Goal: Task Accomplishment & Management: Use online tool/utility

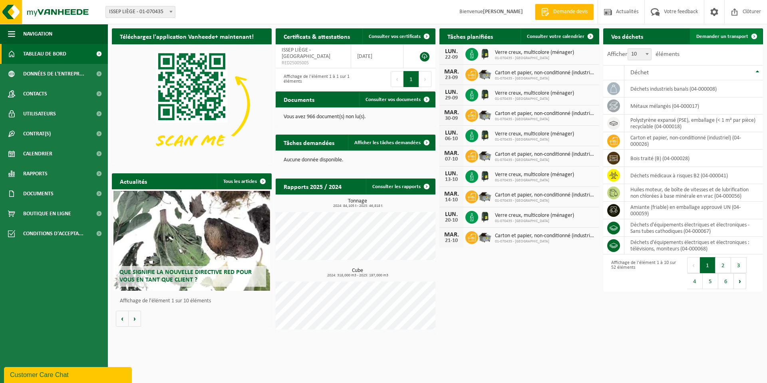
click at [705, 31] on link "Demander un transport" at bounding box center [726, 36] width 72 height 16
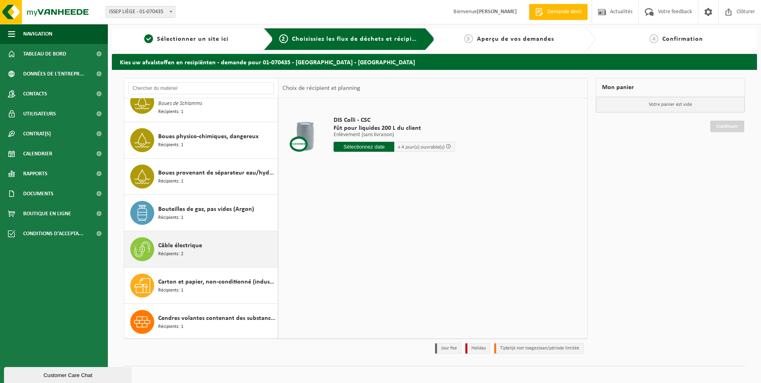
click at [187, 250] on div "Câble électrique Récipients: 2" at bounding box center [216, 249] width 117 height 24
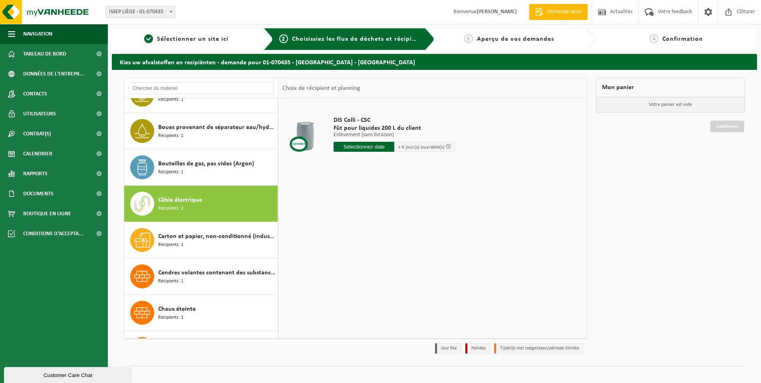
scroll to position [291, 0]
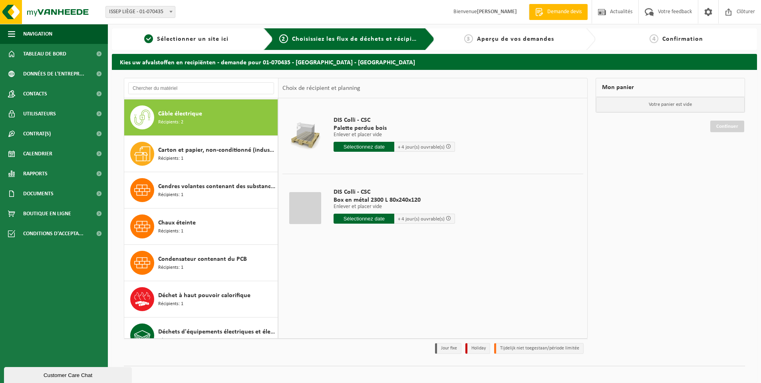
click at [356, 218] on input "text" at bounding box center [363, 219] width 61 height 10
click at [369, 301] on div "24" at bounding box center [369, 302] width 14 height 13
type input "à partir de 2025-09-24"
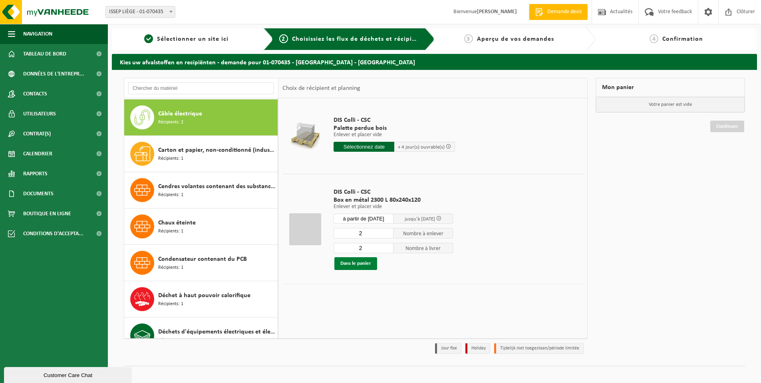
click at [365, 264] on button "Dans le panier" at bounding box center [355, 263] width 43 height 13
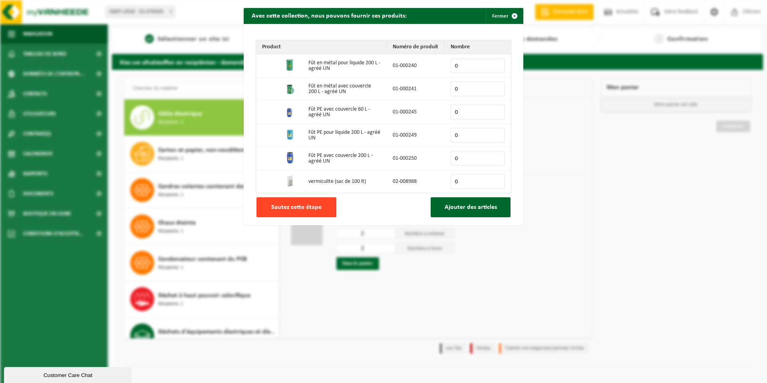
click at [313, 202] on button "Sautez cette étape" at bounding box center [296, 207] width 80 height 20
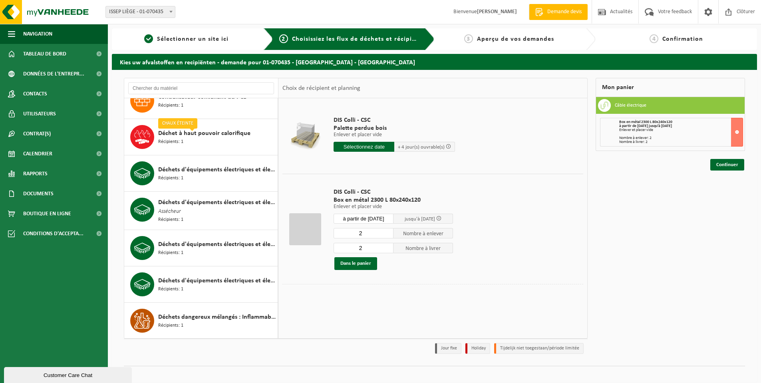
scroll to position [491, 0]
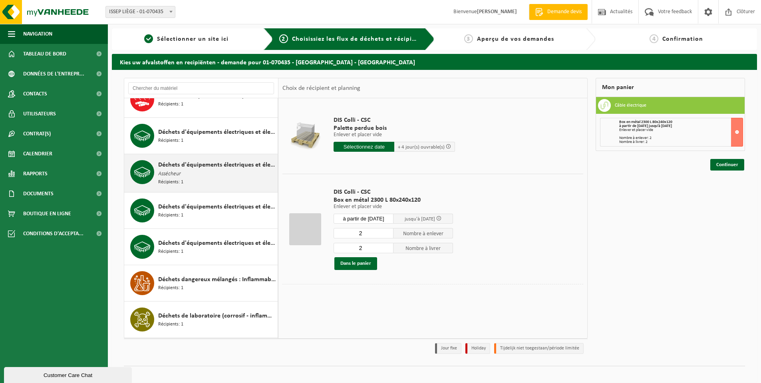
click at [185, 167] on span "Déchets d'équipements électriques et électroniques - Produits blancs industriels" at bounding box center [216, 165] width 117 height 10
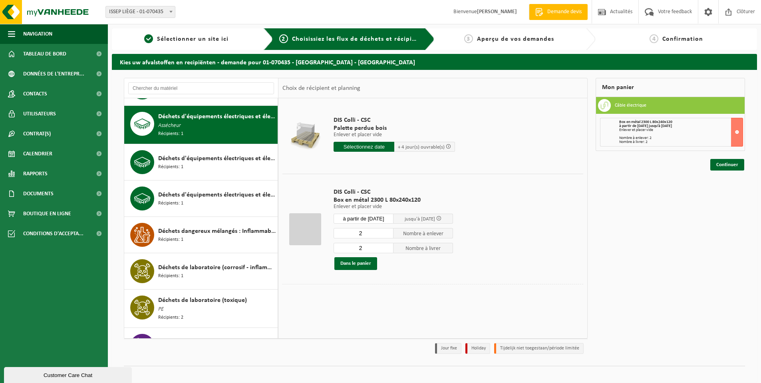
scroll to position [546, 0]
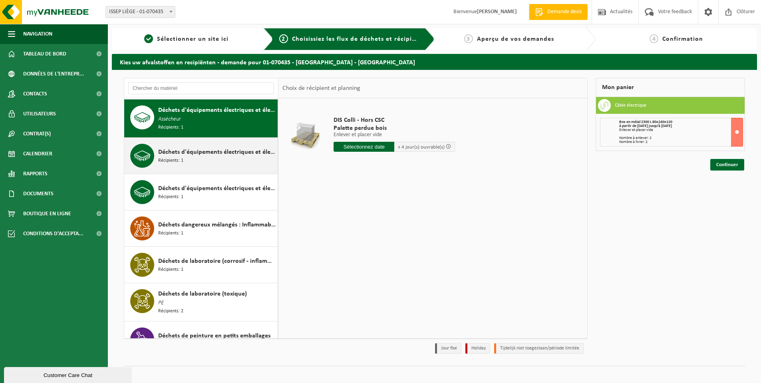
click at [182, 157] on span "Récipients: 1" at bounding box center [170, 161] width 25 height 8
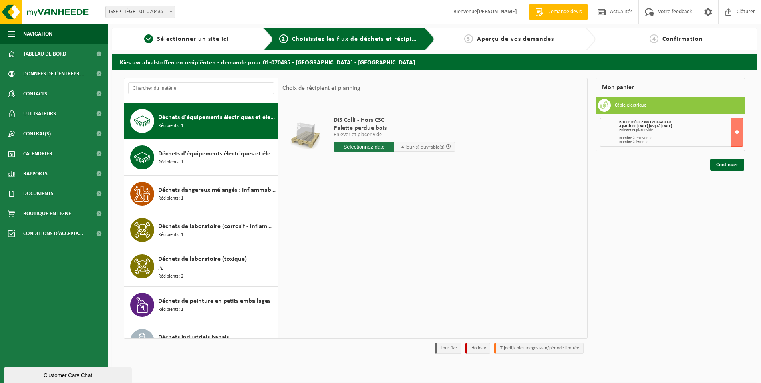
scroll to position [583, 0]
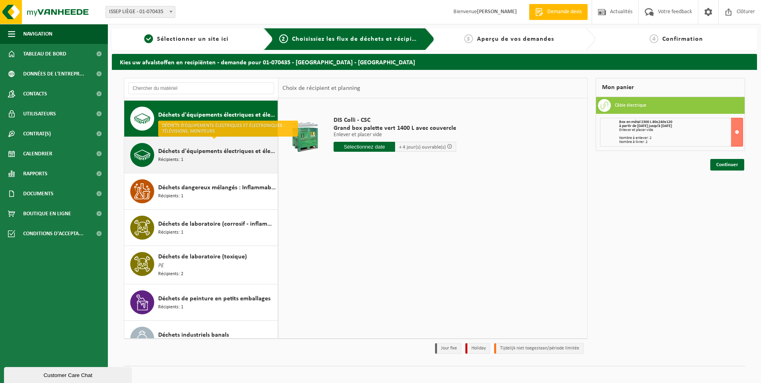
click at [210, 147] on span "Déchets d'équipements électriques et électroniques : télévisions, moniteurs" at bounding box center [216, 152] width 117 height 10
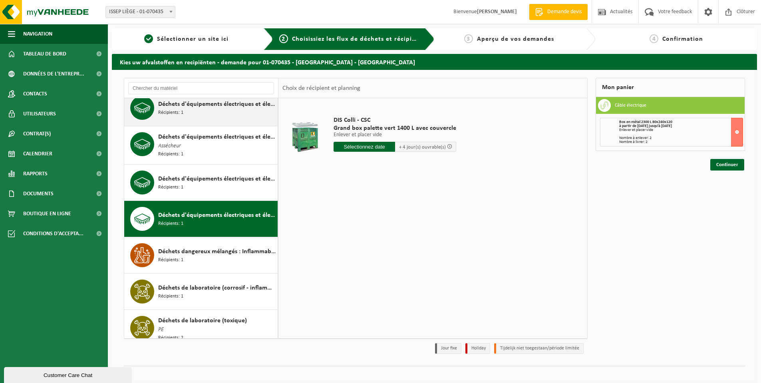
scroll to position [499, 0]
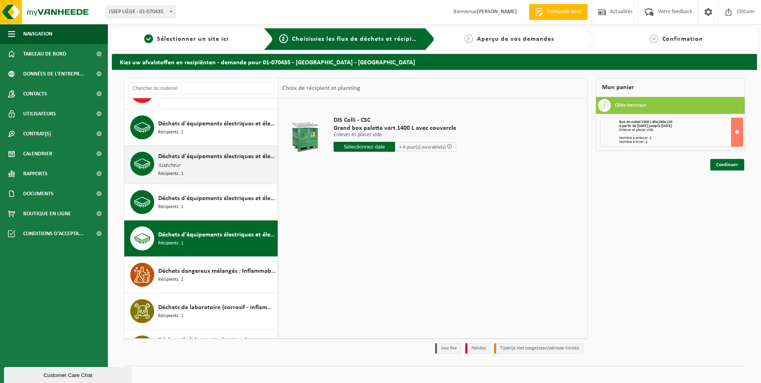
click at [190, 152] on span "Déchets d'équipements électriques et électroniques - Produits blancs industriels" at bounding box center [216, 157] width 117 height 10
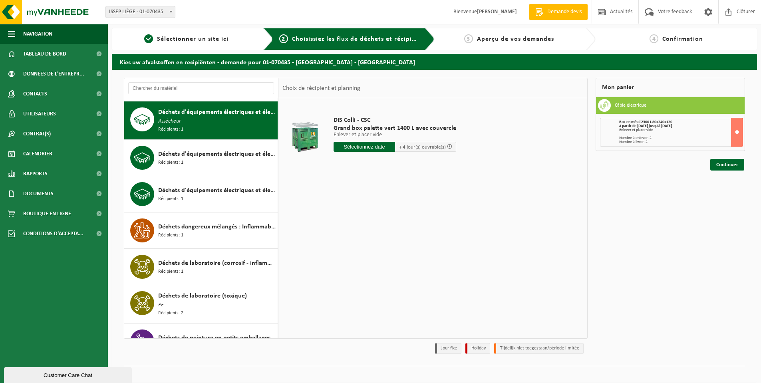
scroll to position [546, 0]
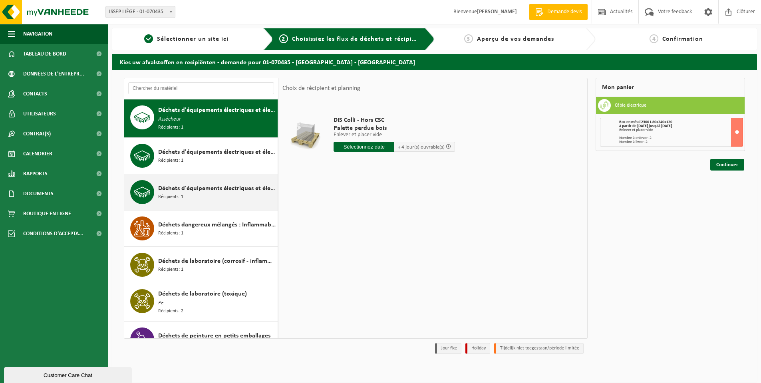
click at [179, 186] on span "Déchets d'équipements électriques et électroniques : télévisions, moniteurs" at bounding box center [216, 189] width 117 height 10
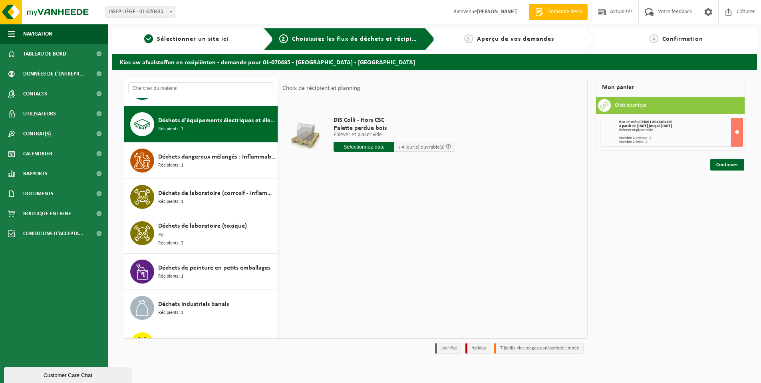
scroll to position [619, 0]
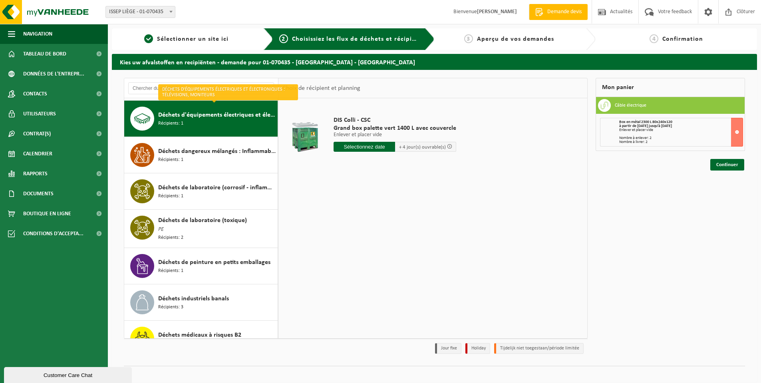
click at [345, 150] on input "text" at bounding box center [363, 147] width 61 height 10
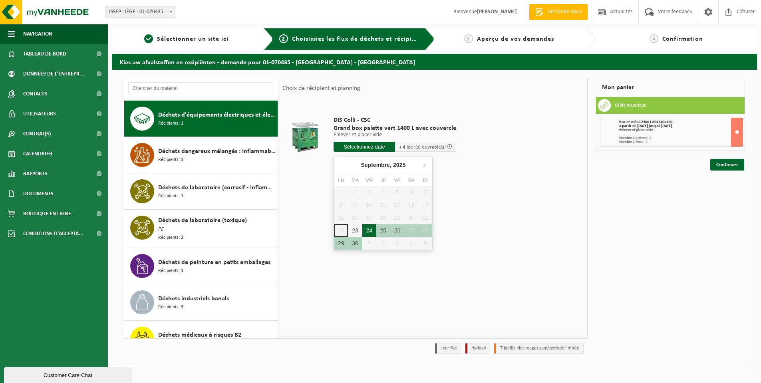
click at [371, 233] on div "24" at bounding box center [369, 230] width 14 height 13
type input "à partir de 2025-09-24"
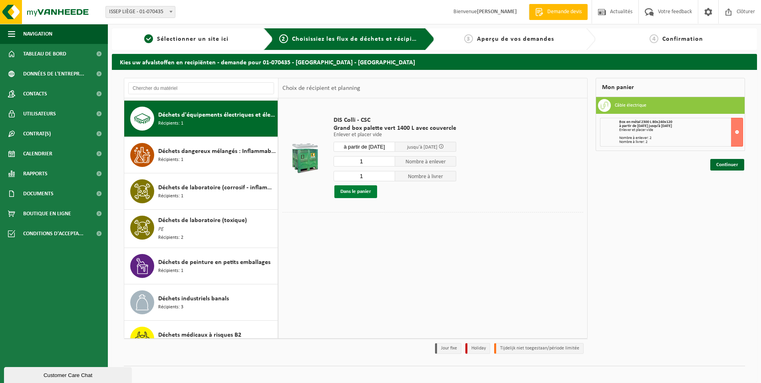
click at [353, 190] on button "Dans le panier" at bounding box center [355, 191] width 43 height 13
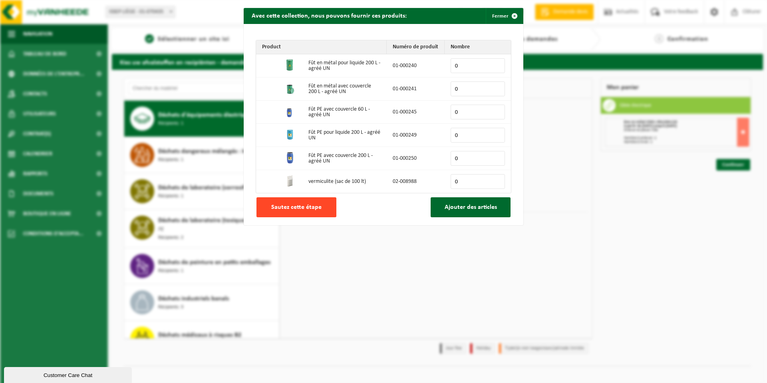
click at [285, 208] on span "Sautez cette étape" at bounding box center [296, 207] width 50 height 6
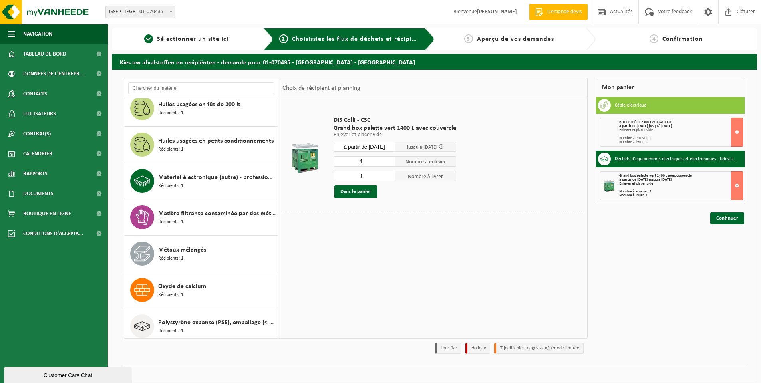
scroll to position [1258, 0]
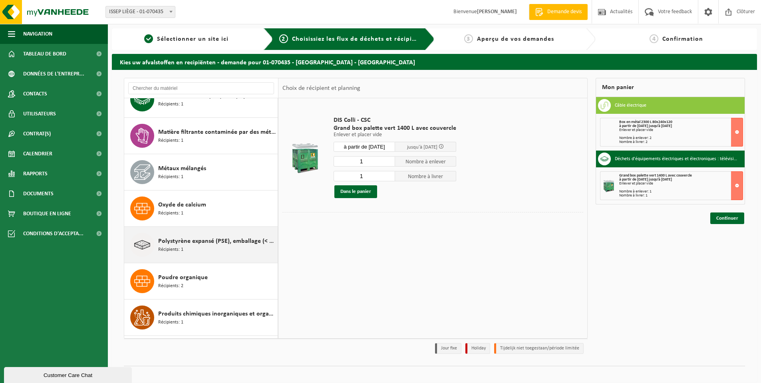
click at [174, 246] on span "Récipients: 1" at bounding box center [170, 250] width 25 height 8
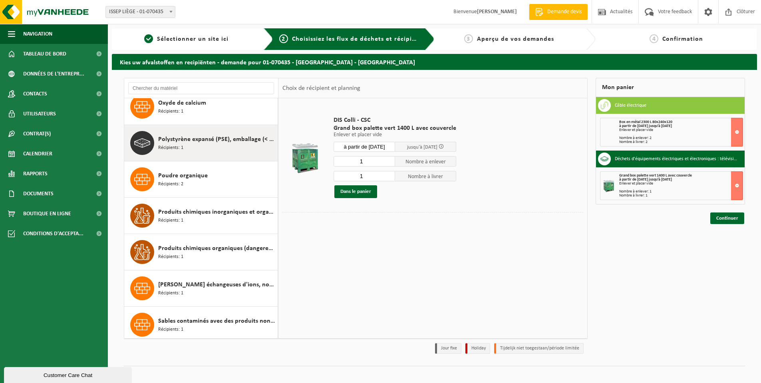
scroll to position [1383, 0]
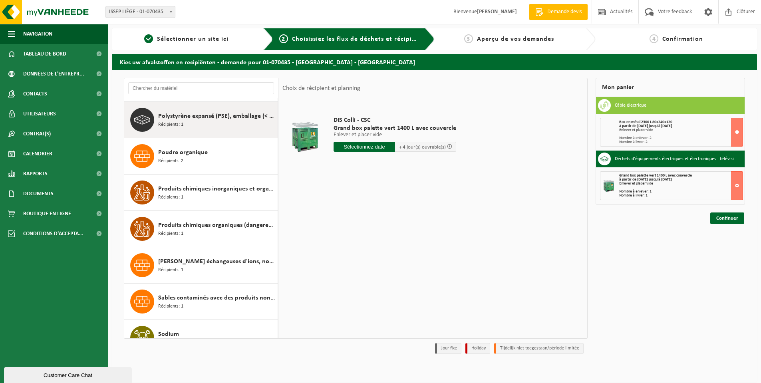
click at [372, 145] on input "text" at bounding box center [363, 147] width 61 height 10
click at [370, 233] on div "24" at bounding box center [369, 230] width 14 height 13
type input "à partir de 2025-09-24"
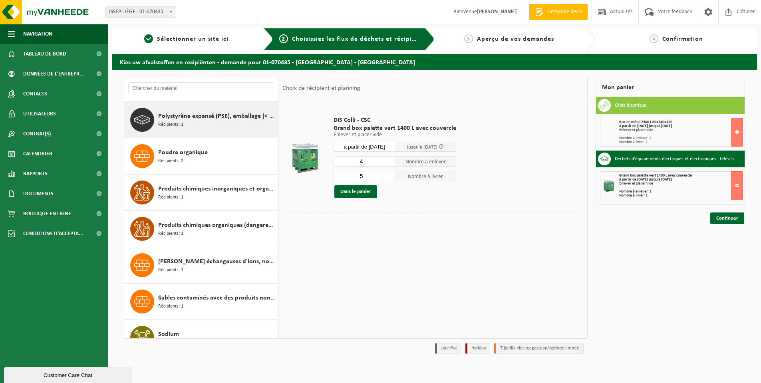
click at [389, 163] on input "4" at bounding box center [363, 161] width 61 height 10
click at [388, 163] on input "3" at bounding box center [363, 161] width 61 height 10
click at [388, 163] on input "2" at bounding box center [363, 161] width 61 height 10
type input "1"
click at [388, 163] on input "1" at bounding box center [363, 161] width 61 height 10
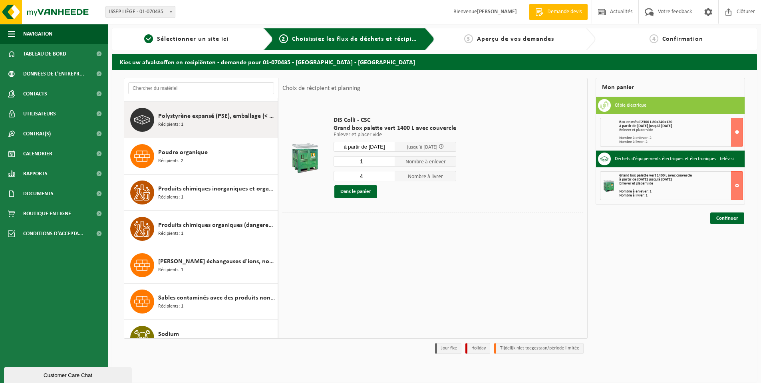
click at [386, 178] on input "4" at bounding box center [363, 176] width 61 height 10
click at [386, 178] on input "3" at bounding box center [363, 176] width 61 height 10
click at [386, 178] on input "2" at bounding box center [363, 176] width 61 height 10
type input "1"
click at [386, 178] on input "1" at bounding box center [363, 176] width 61 height 10
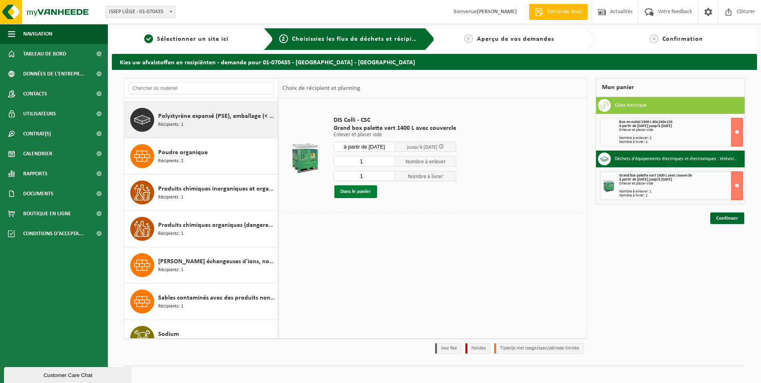
click at [358, 190] on button "Dans le panier" at bounding box center [355, 191] width 43 height 13
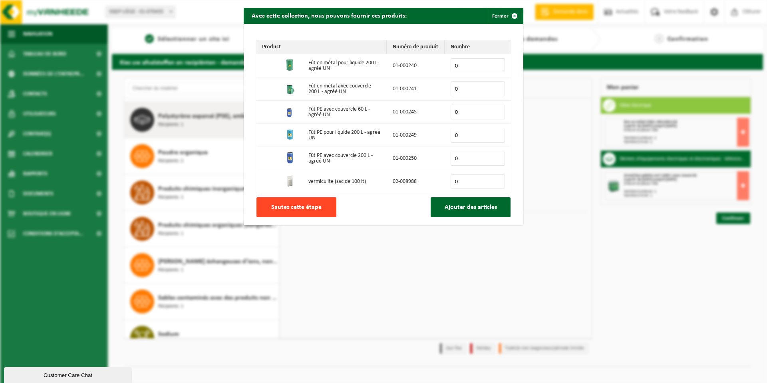
click at [311, 208] on span "Sautez cette étape" at bounding box center [296, 207] width 50 height 6
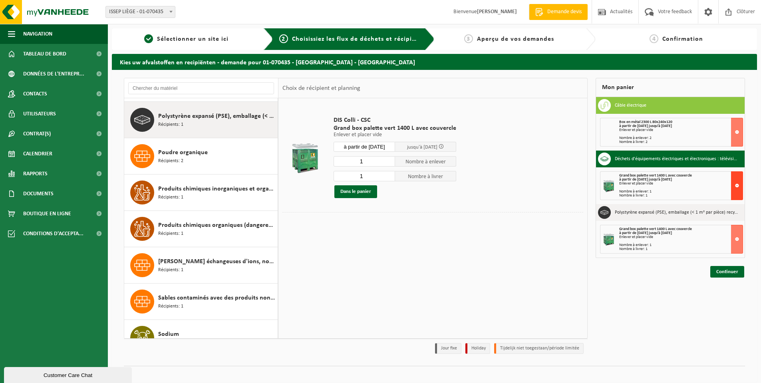
click at [737, 184] on button at bounding box center [737, 185] width 12 height 29
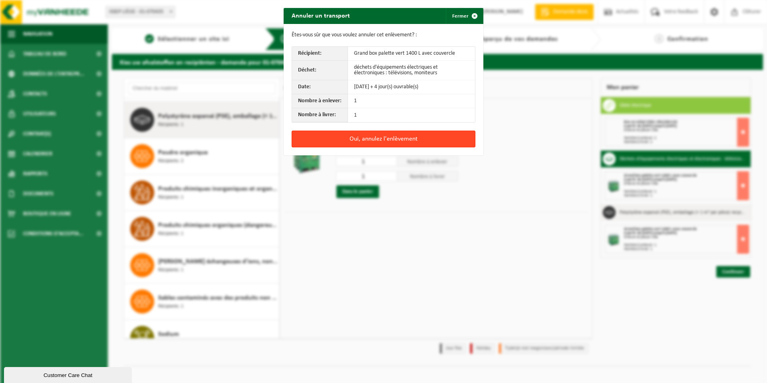
click at [384, 133] on button "Oui, annulez l'enlèvement" at bounding box center [383, 139] width 184 height 17
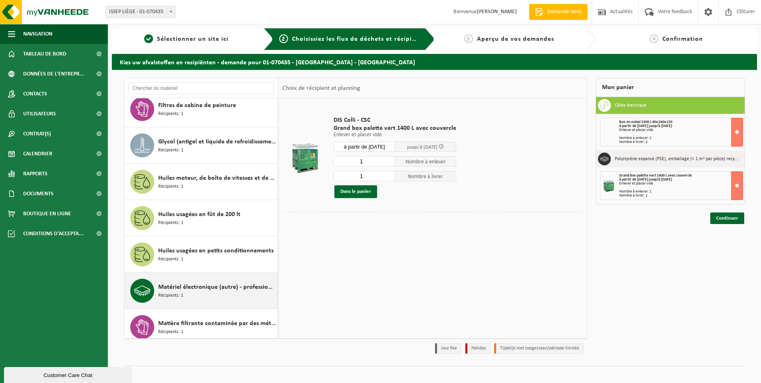
scroll to position [1064, 0]
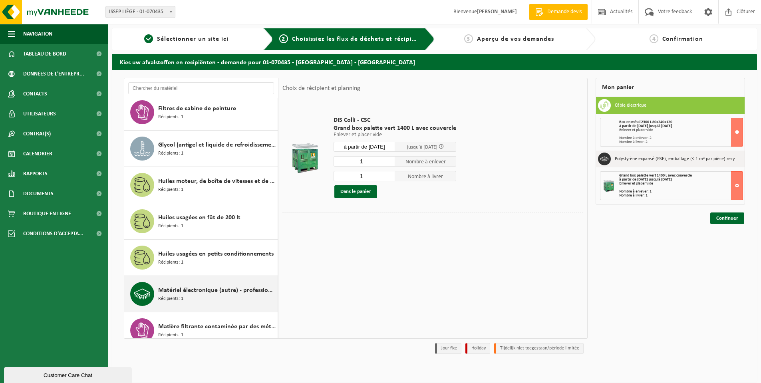
click at [217, 285] on span "Matériel électronique (autre) - professionnel" at bounding box center [216, 290] width 117 height 10
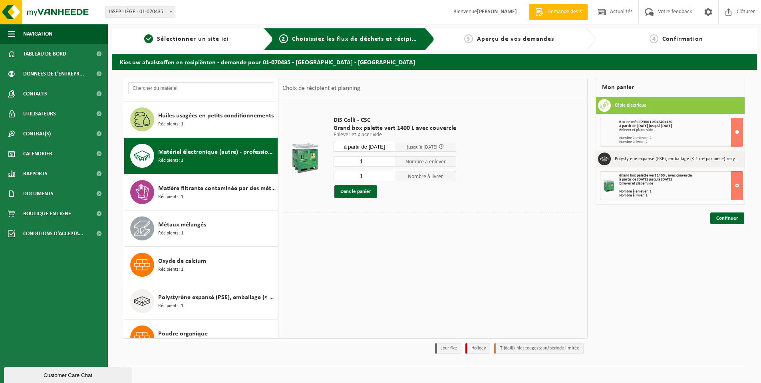
scroll to position [1238, 0]
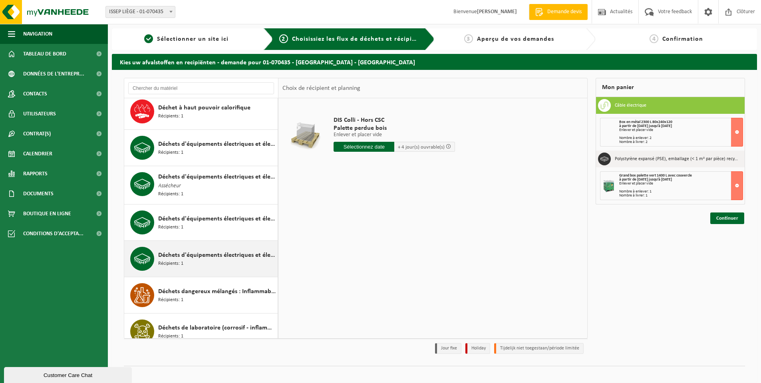
click at [201, 250] on span "Déchets d'équipements électriques et électroniques : télévisions, moniteurs" at bounding box center [216, 255] width 117 height 10
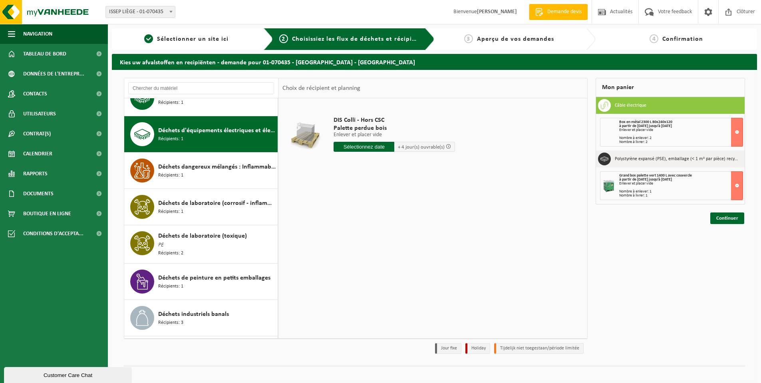
scroll to position [619, 0]
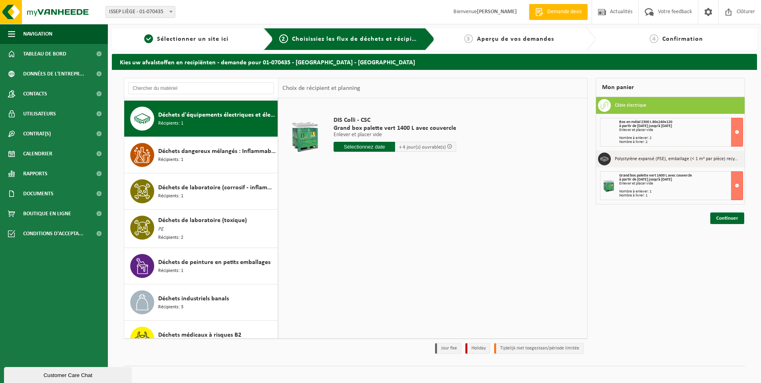
click at [362, 148] on input "text" at bounding box center [363, 147] width 61 height 10
click at [372, 226] on div "24" at bounding box center [369, 230] width 14 height 13
type input "à partir de 2025-09-24"
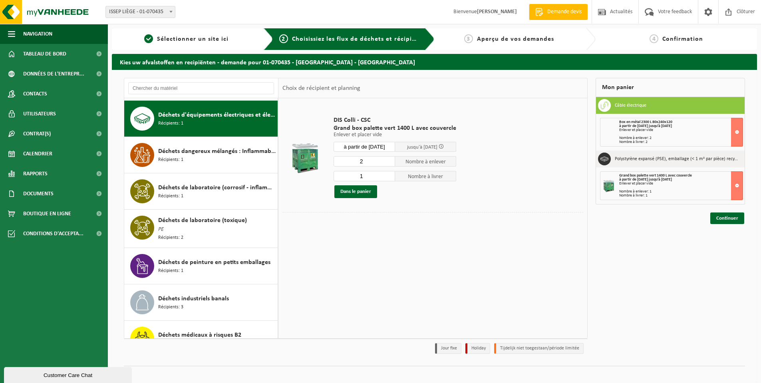
type input "2"
click at [387, 159] on input "2" at bounding box center [363, 161] width 61 height 10
type input "2"
click at [386, 174] on input "2" at bounding box center [363, 176] width 61 height 10
click at [354, 192] on button "Dans le panier" at bounding box center [355, 191] width 43 height 13
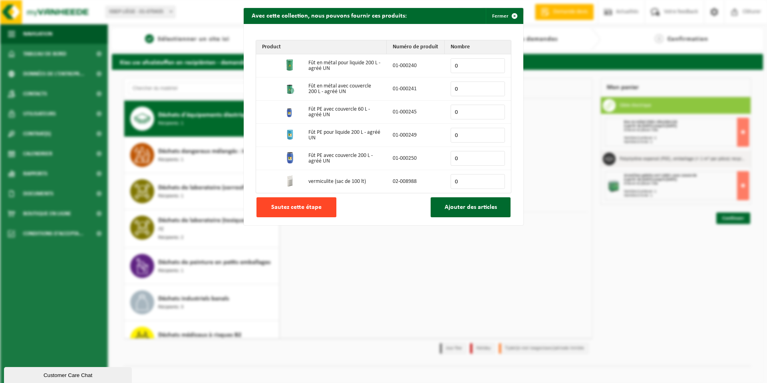
click at [309, 216] on button "Sautez cette étape" at bounding box center [296, 207] width 80 height 20
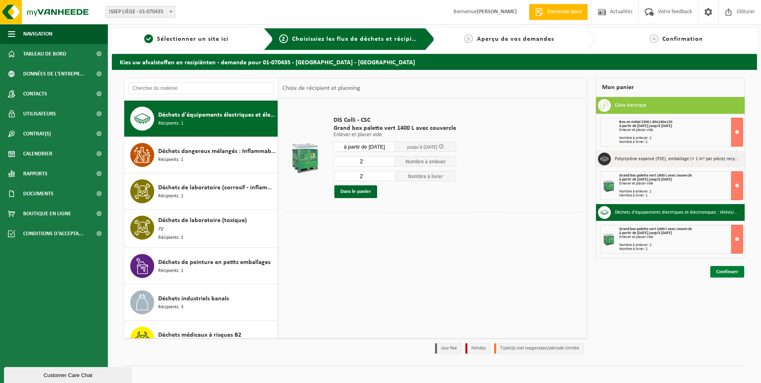
click at [719, 273] on link "Continuer" at bounding box center [727, 272] width 34 height 12
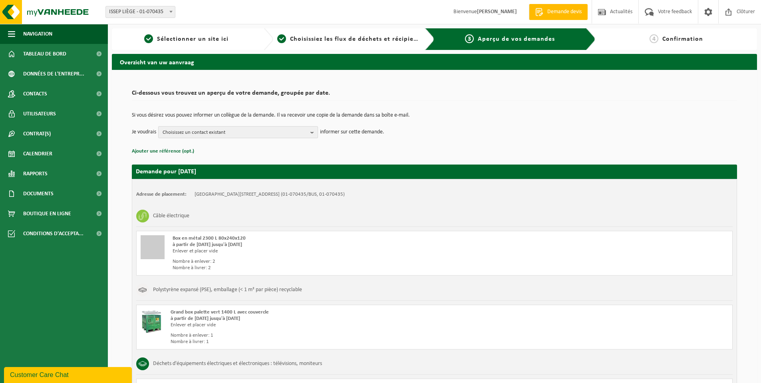
click at [297, 131] on span "Choisissez un contact existant" at bounding box center [234, 133] width 145 height 12
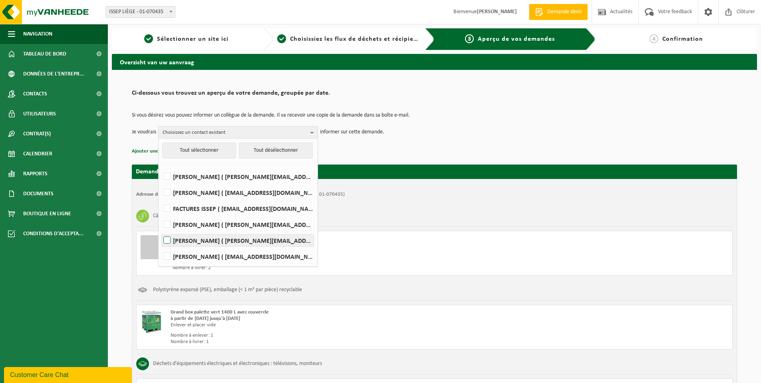
click at [168, 238] on label "Moubarak Mbah ( m.mbah@issep.be )" at bounding box center [238, 240] width 152 height 12
click at [160, 230] on input "Moubarak Mbah ( m.mbah@issep.be )" at bounding box center [160, 230] width 0 height 0
checkbox input "true"
click at [527, 143] on div "Si vous désirez vous pouvez informer un collègue de la demande. Il va recevoir …" at bounding box center [434, 126] width 605 height 42
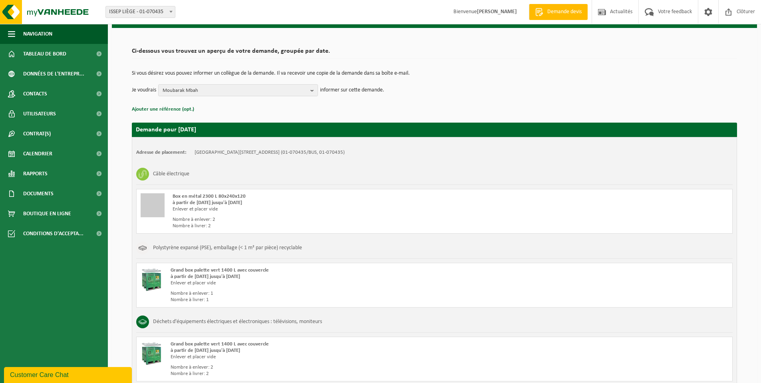
scroll to position [114, 0]
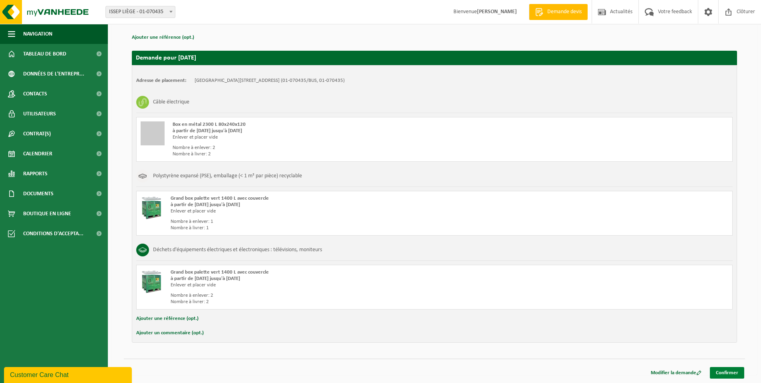
click at [723, 374] on link "Confirmer" at bounding box center [726, 373] width 34 height 12
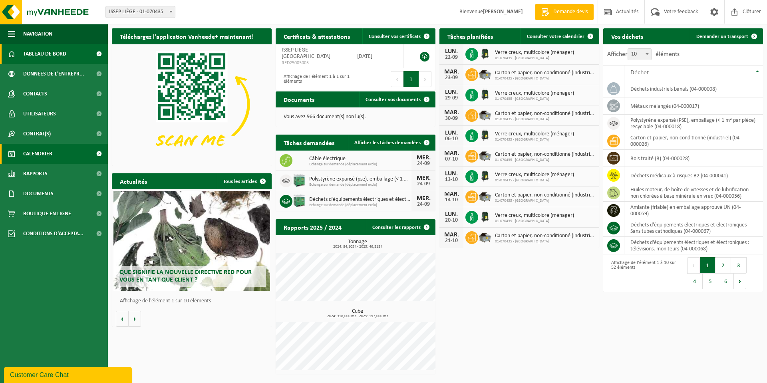
click at [33, 148] on span "Calendrier" at bounding box center [37, 154] width 29 height 20
